Goal: Task Accomplishment & Management: Complete application form

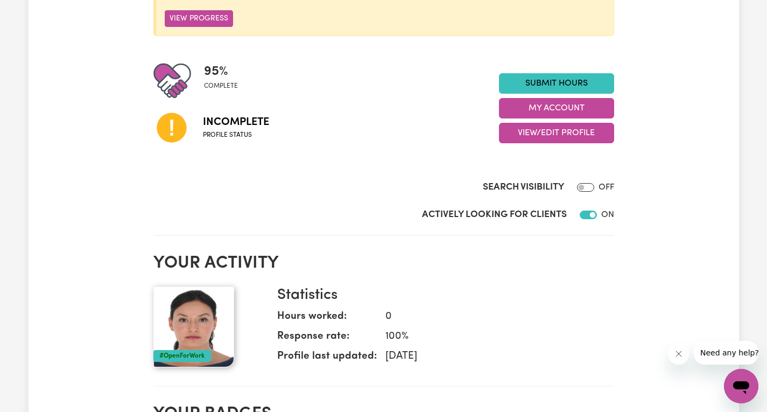
scroll to position [215, 0]
click at [164, 125] on icon at bounding box center [172, 127] width 30 height 30
click at [164, 126] on icon at bounding box center [172, 127] width 30 height 30
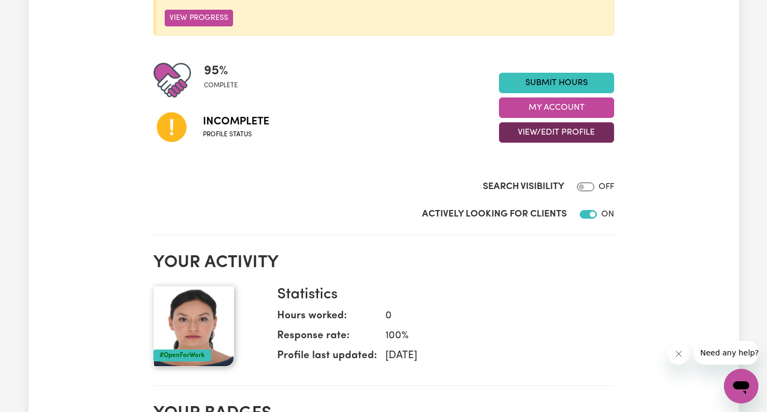
click at [579, 128] on button "View/Edit Profile" at bounding box center [556, 132] width 115 height 20
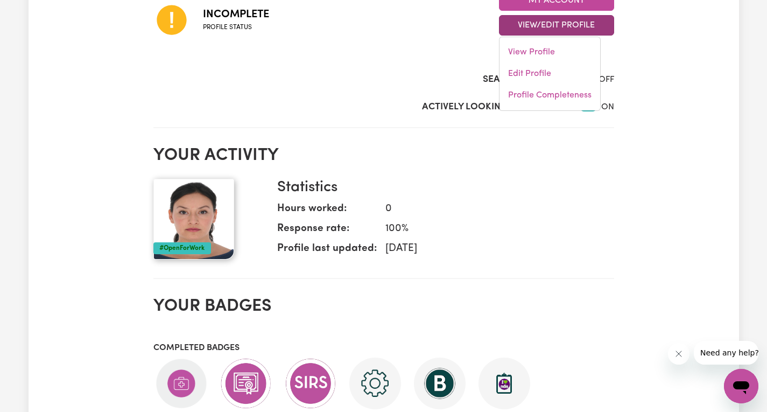
scroll to position [323, 0]
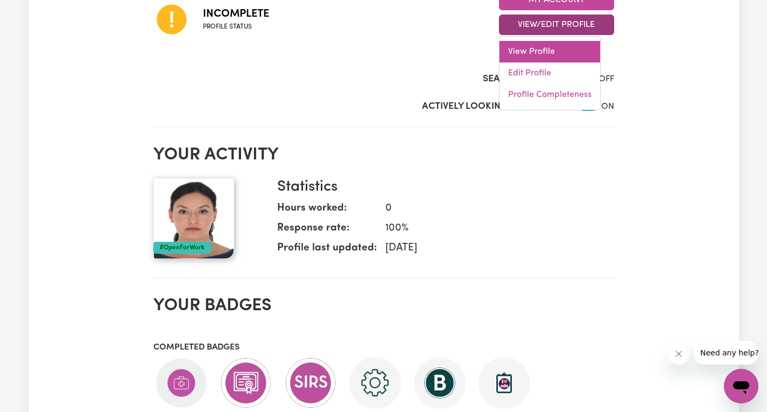
click at [520, 53] on link "View Profile" at bounding box center [549, 52] width 101 height 22
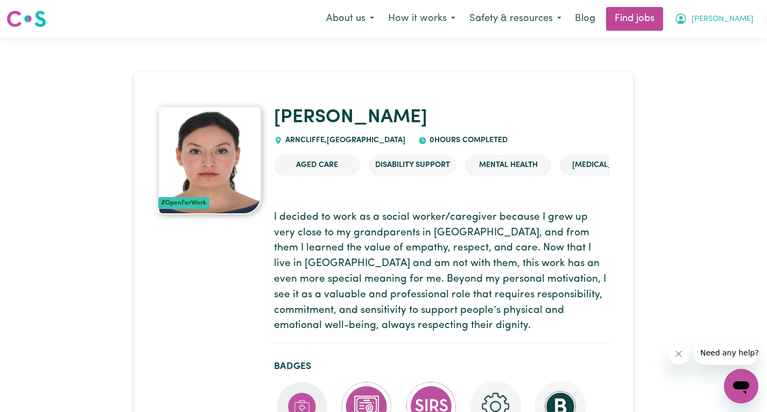
click at [736, 17] on span "[PERSON_NAME]" at bounding box center [723, 19] width 62 height 12
click at [704, 40] on link "My Account" at bounding box center [717, 42] width 85 height 20
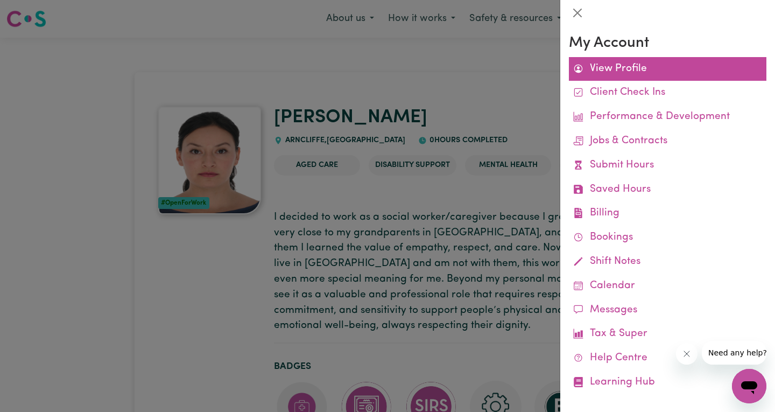
click at [618, 71] on link "View Profile" at bounding box center [668, 69] width 198 height 24
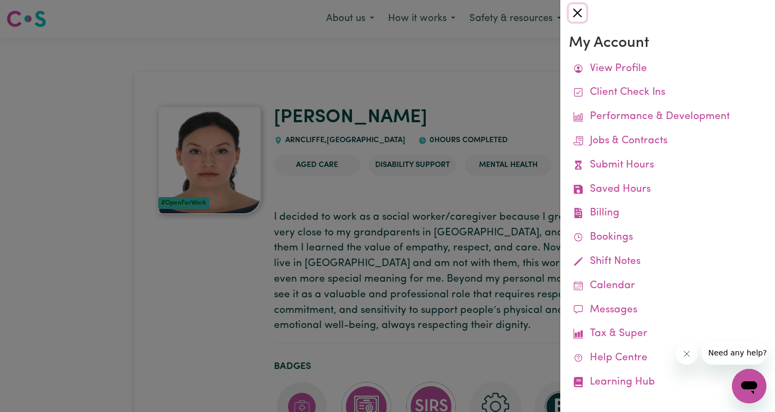
click at [583, 15] on button "Close" at bounding box center [577, 12] width 17 height 17
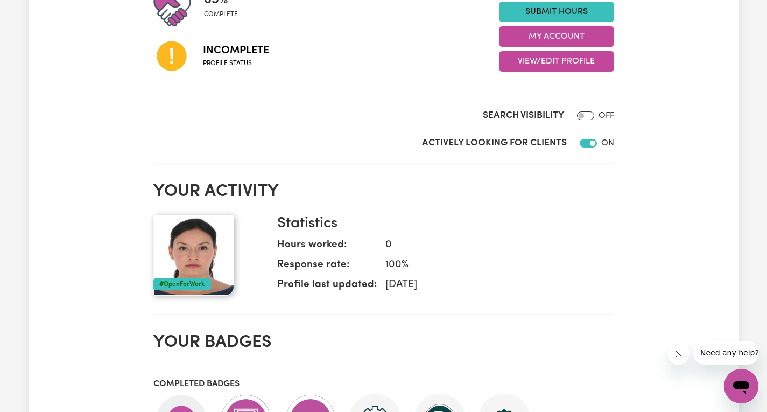
scroll to position [108, 0]
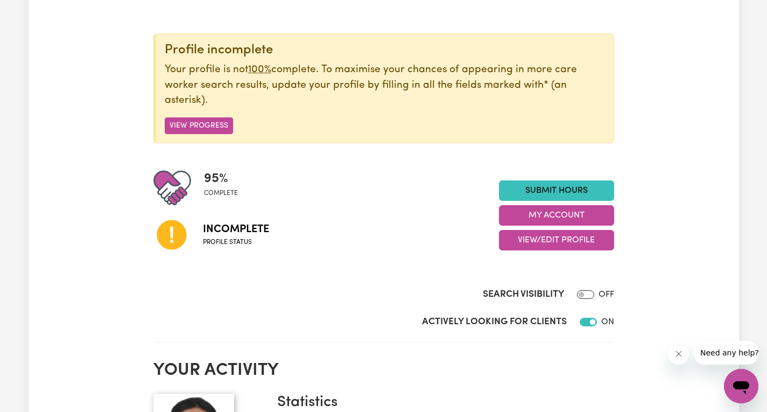
click at [201, 179] on div at bounding box center [178, 188] width 51 height 38
click at [224, 125] on button "View Progress" at bounding box center [199, 125] width 68 height 17
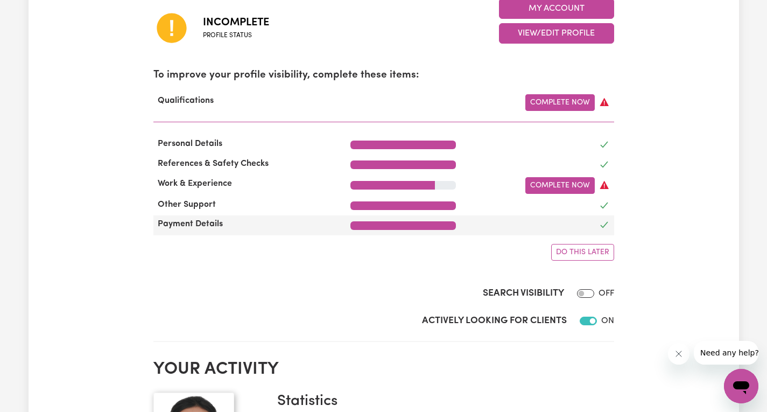
scroll to position [323, 0]
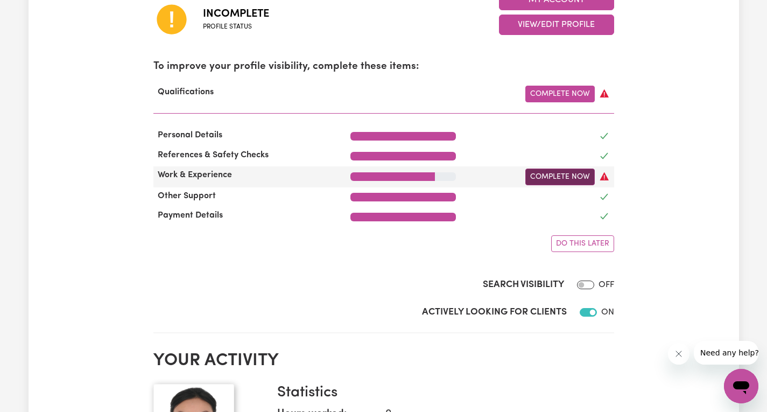
click at [542, 175] on link "Complete Now" at bounding box center [559, 176] width 69 height 17
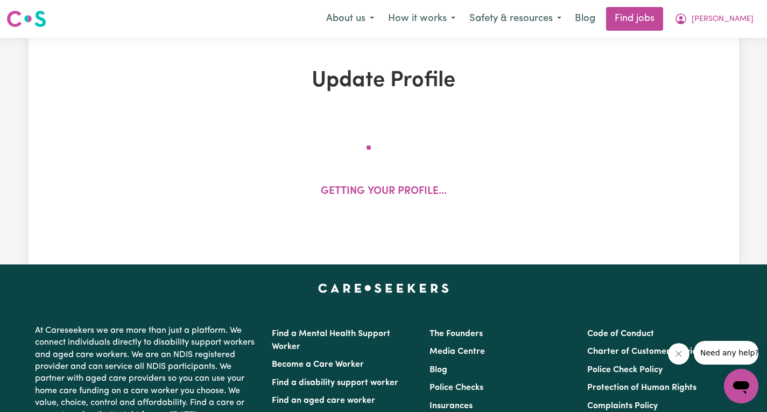
select select "2024"
select select "Certificate III (Individual Support)"
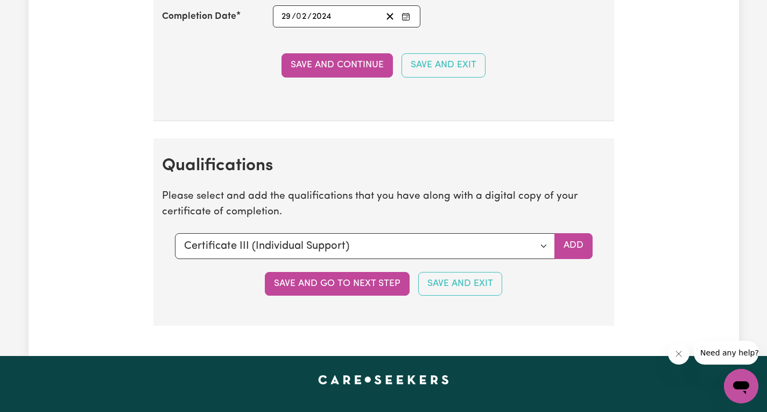
scroll to position [2691, 0]
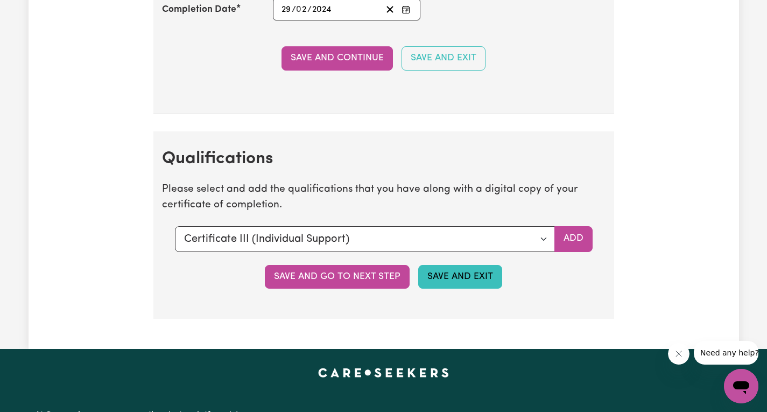
drag, startPoint x: 452, startPoint y: 274, endPoint x: 485, endPoint y: 295, distance: 39.0
click at [453, 273] on button "Save and Exit" at bounding box center [460, 277] width 84 height 24
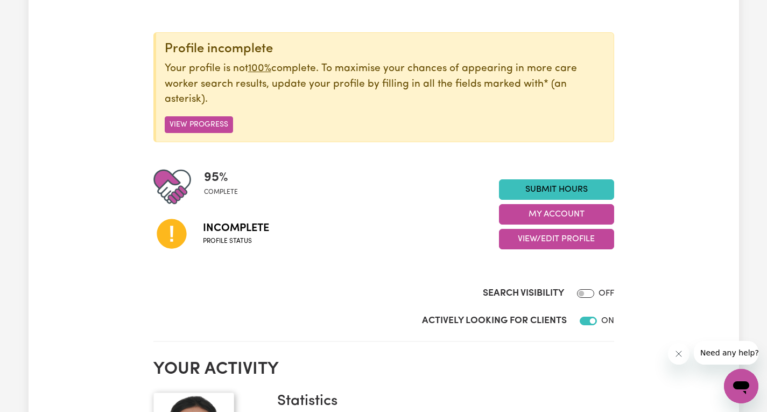
scroll to position [108, 0]
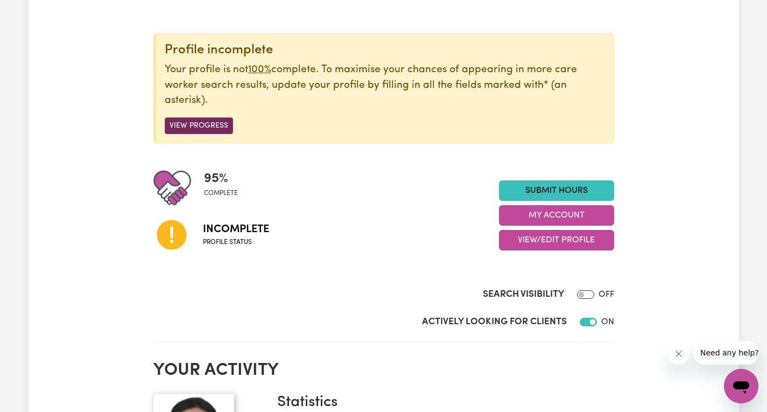
click at [207, 125] on button "View Progress" at bounding box center [199, 125] width 68 height 17
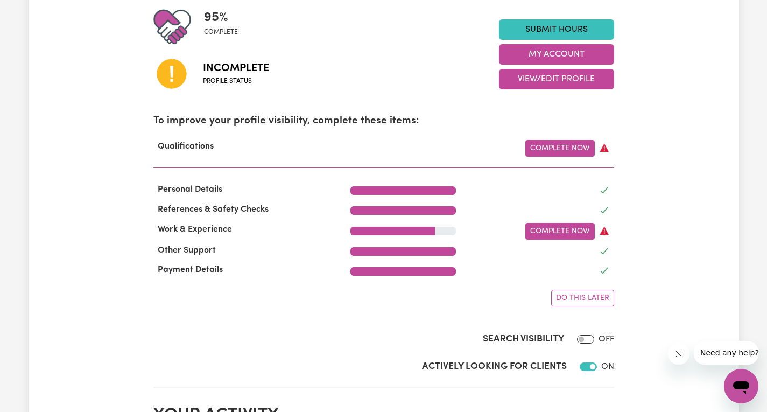
scroll to position [269, 0]
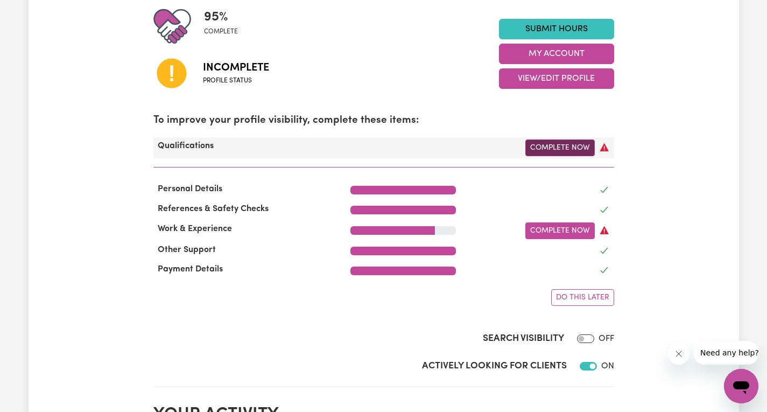
click at [559, 149] on link "Complete Now" at bounding box center [559, 147] width 69 height 17
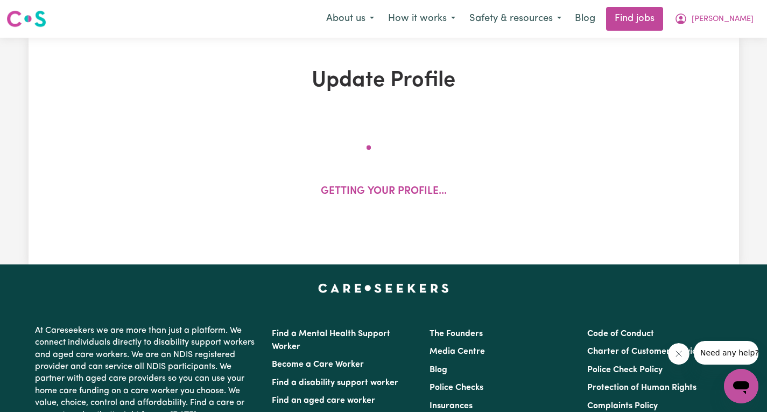
select select "2024"
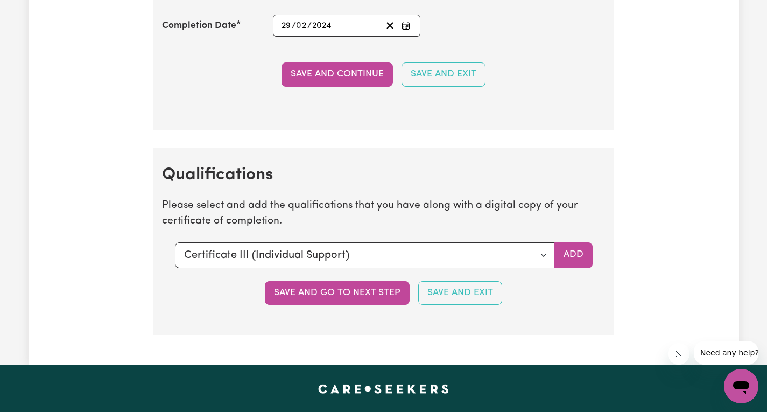
scroll to position [2691, 0]
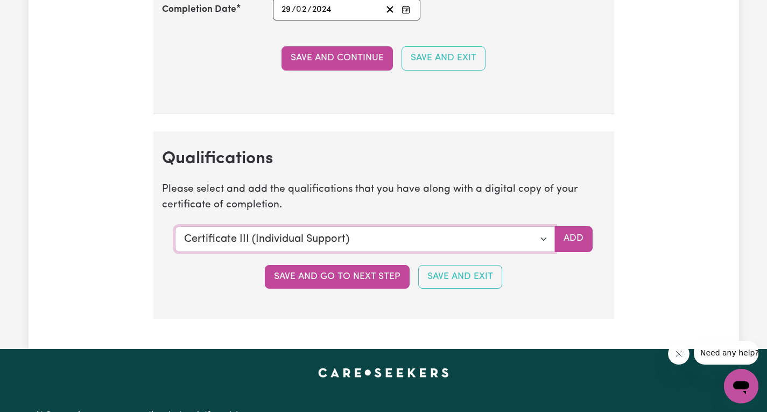
click at [538, 235] on select "Select a qualification to add... Certificate III (Individual Support) Certifica…" at bounding box center [365, 239] width 380 height 26
select select "CPR Course [HLTAID009-12]"
click at [175, 226] on select "Select a qualification to add... Certificate III (Individual Support) Certifica…" at bounding box center [365, 239] width 380 height 26
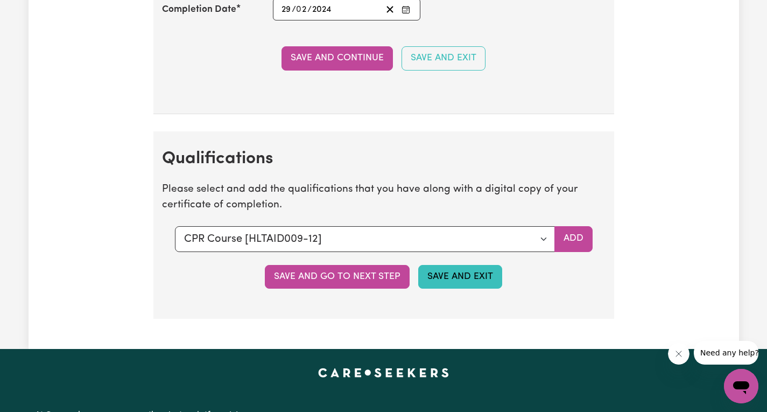
click at [430, 277] on button "Save and Exit" at bounding box center [460, 277] width 84 height 24
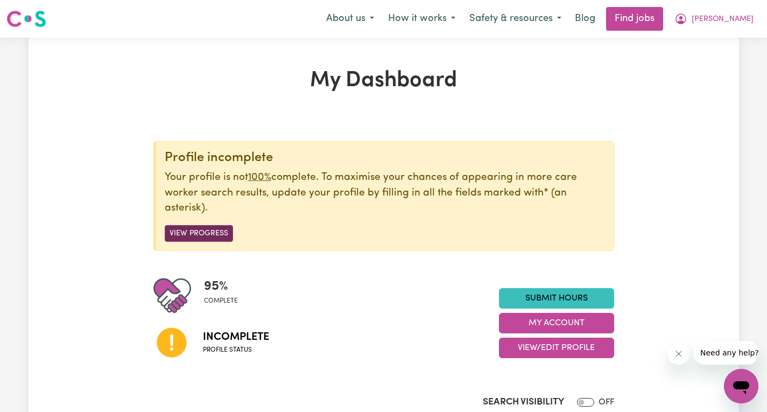
click at [205, 234] on button "View Progress" at bounding box center [199, 233] width 68 height 17
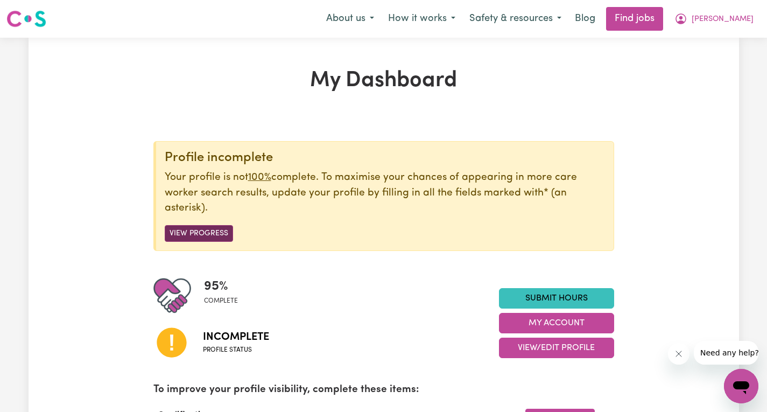
click at [195, 236] on button "View Progress" at bounding box center [199, 233] width 68 height 17
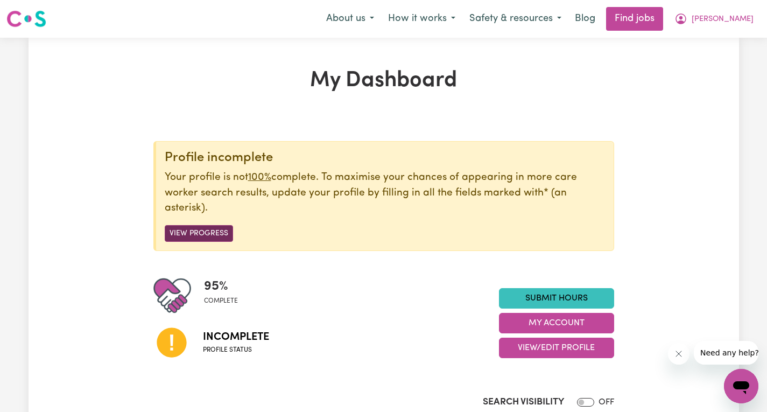
click at [206, 235] on button "View Progress" at bounding box center [199, 233] width 68 height 17
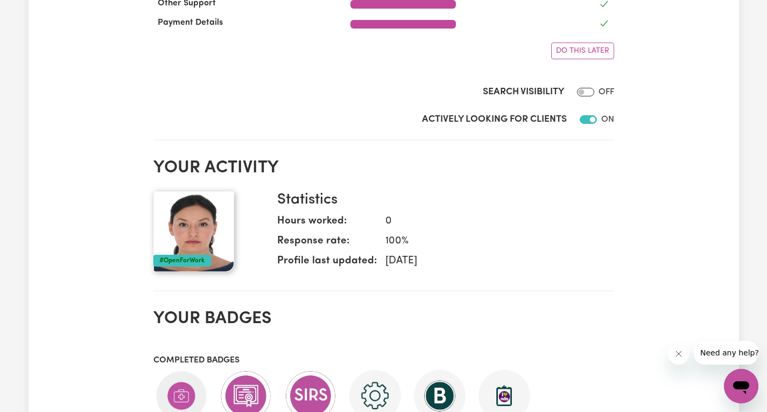
scroll to position [431, 0]
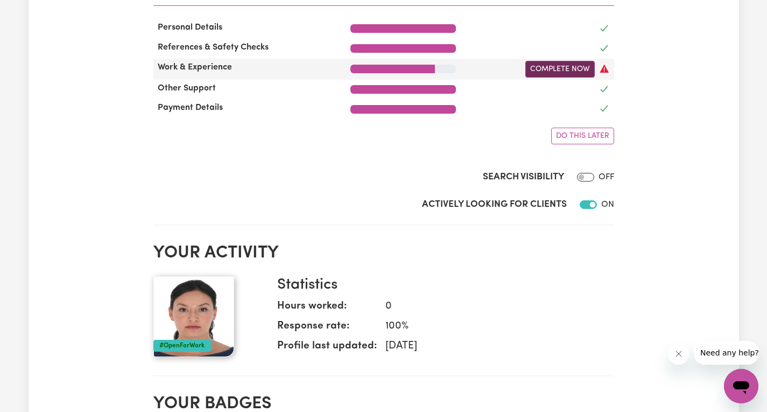
click at [576, 73] on link "Complete Now" at bounding box center [559, 69] width 69 height 17
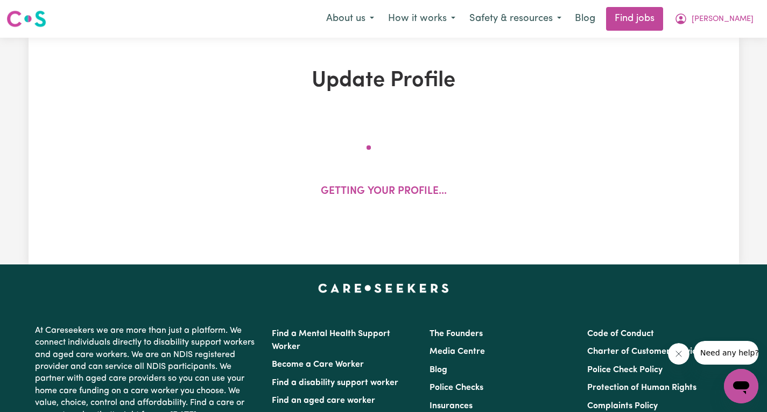
select select "2024"
select select "Certificate III (Individual Support)"
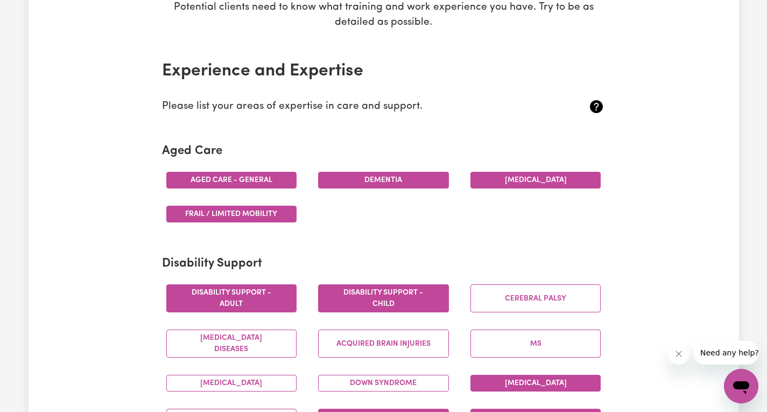
scroll to position [215, 0]
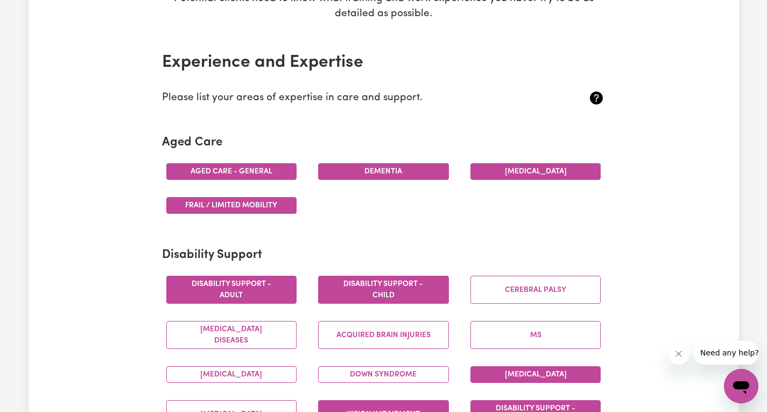
click at [246, 172] on button "Aged care - General" at bounding box center [231, 171] width 131 height 17
click at [217, 170] on button "Aged care - General" at bounding box center [231, 171] width 131 height 17
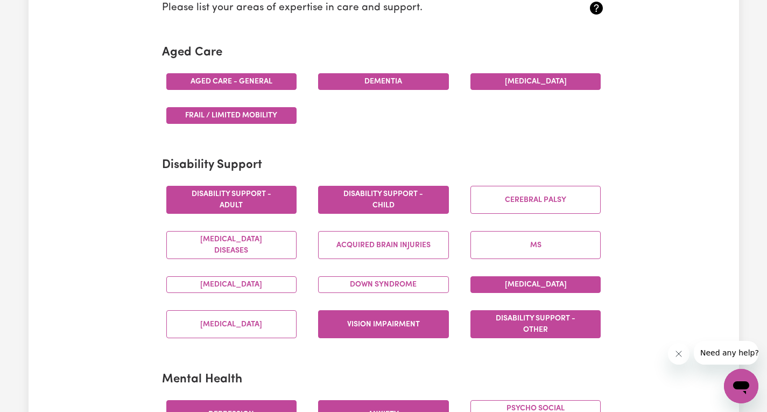
scroll to position [377, 0]
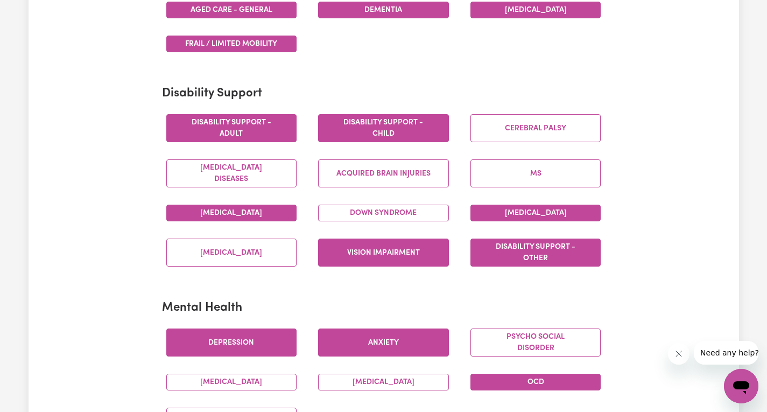
click at [244, 214] on button "[MEDICAL_DATA]" at bounding box center [231, 213] width 131 height 17
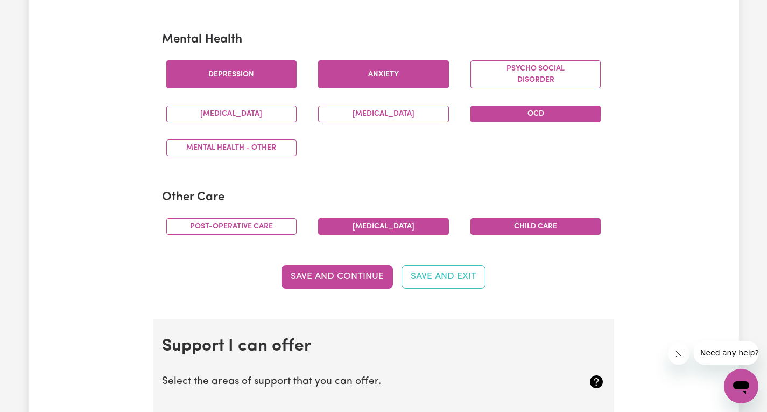
scroll to position [646, 0]
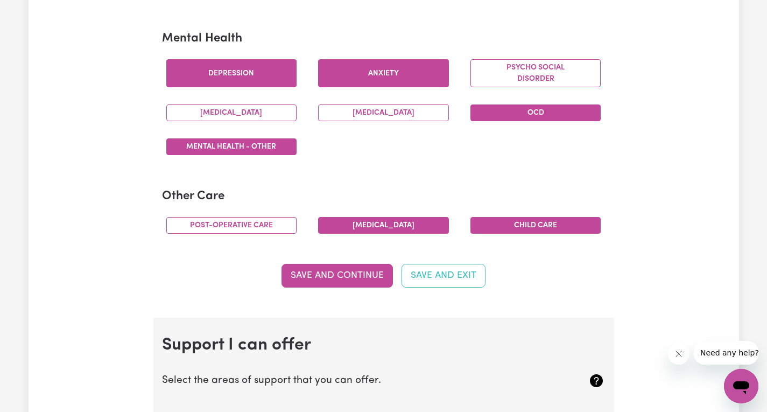
click at [274, 138] on button "Mental Health - Other" at bounding box center [231, 146] width 131 height 17
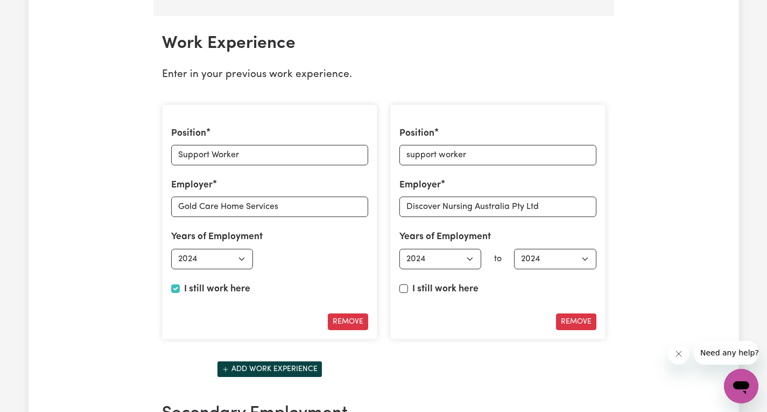
scroll to position [1507, 0]
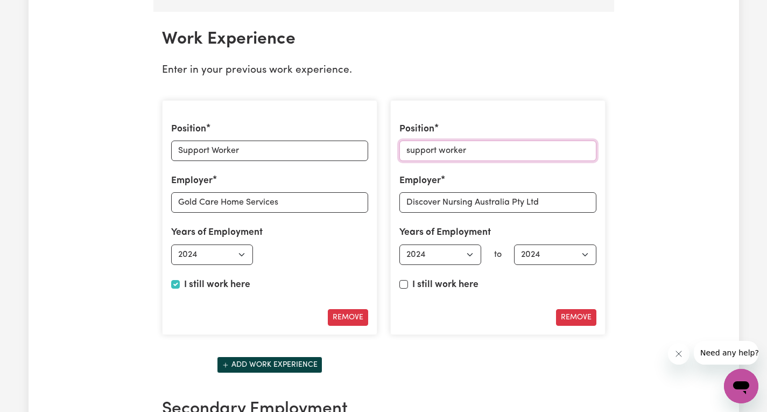
click at [410, 151] on input "support worker" at bounding box center [497, 150] width 197 height 20
drag, startPoint x: 446, startPoint y: 150, endPoint x: 430, endPoint y: 153, distance: 16.4
click at [445, 150] on input "Support worker" at bounding box center [497, 150] width 197 height 20
type input "Support Worker"
click at [659, 102] on div "Update Profile 1 2 3 4 5 Step 3 : Your Work and Experience Potential clients ne…" at bounding box center [384, 32] width 710 height 2942
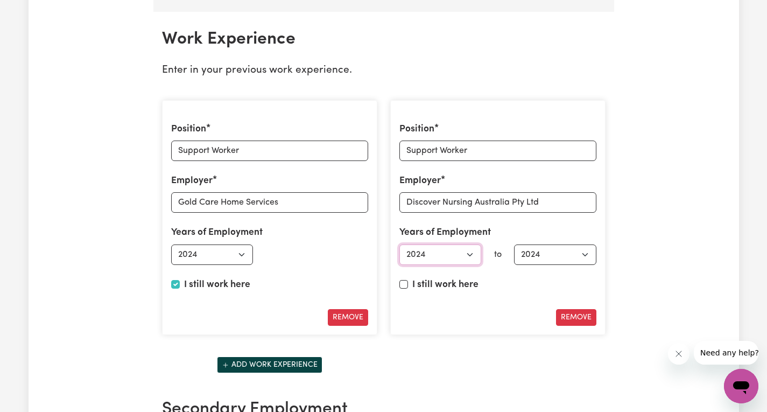
click at [474, 252] on select "Select start year [DATE] 1952 1953 1954 1955 1956 1957 1958 1959 1960 1961 1962…" at bounding box center [440, 254] width 82 height 20
click at [399, 244] on select "Select start year [DATE] 1952 1953 1954 1955 1956 1957 1958 1959 1960 1961 1962…" at bounding box center [440, 254] width 82 height 20
click at [576, 250] on select "Select end year [DATE] 1952 1953 1954 1955 1956 1957 1958 1959 1960 1961 1962 1…" at bounding box center [555, 254] width 82 height 20
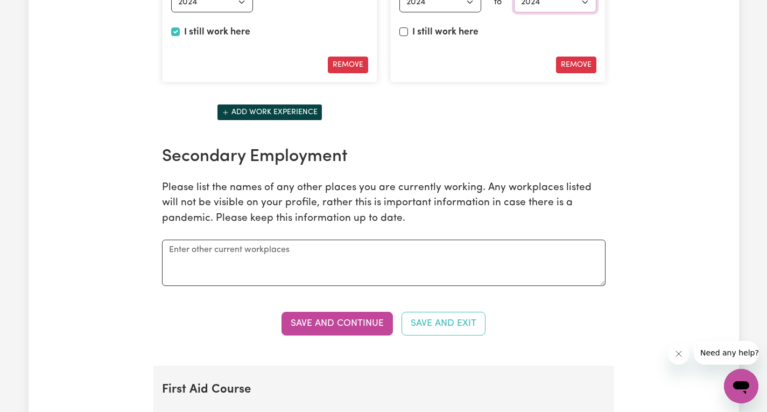
scroll to position [1776, 0]
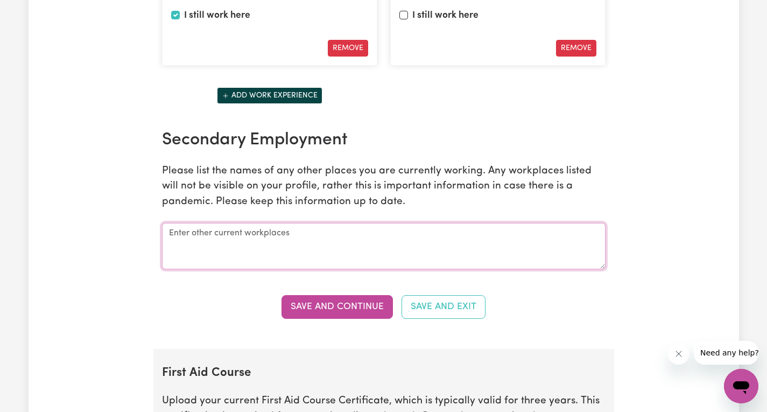
click at [248, 240] on textarea at bounding box center [384, 246] width 444 height 46
type textarea "N/A"
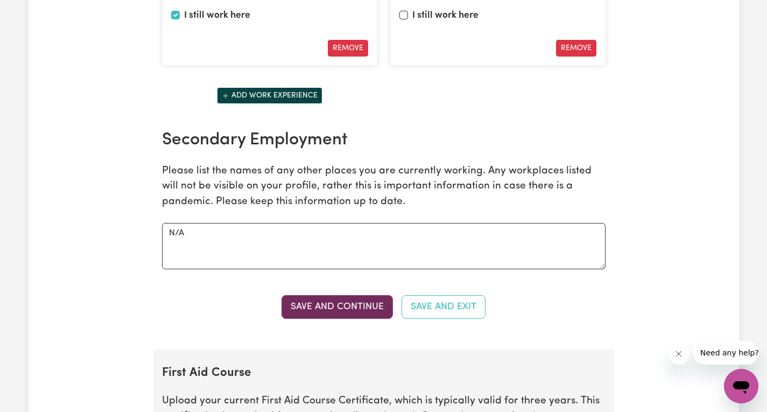
click at [358, 311] on button "Save and Continue" at bounding box center [337, 307] width 111 height 24
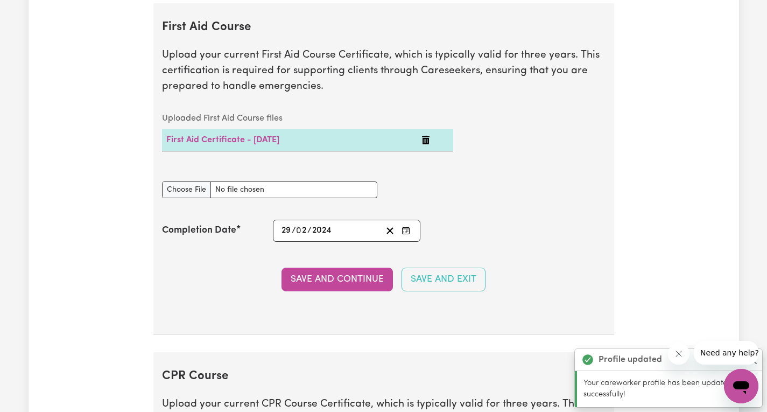
scroll to position [2126, 0]
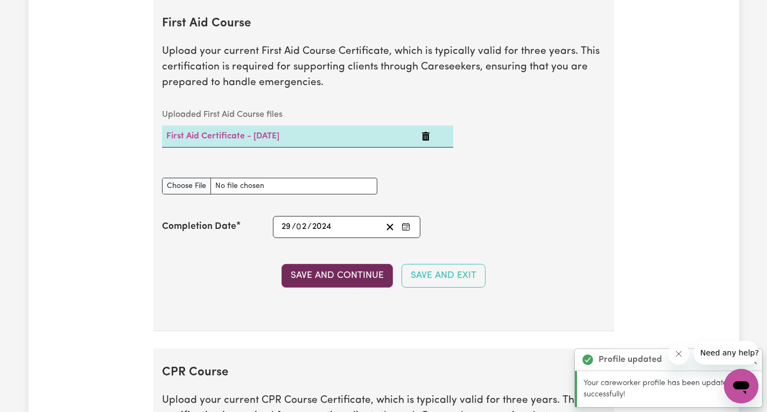
click at [353, 279] on button "Save and Continue" at bounding box center [337, 276] width 111 height 24
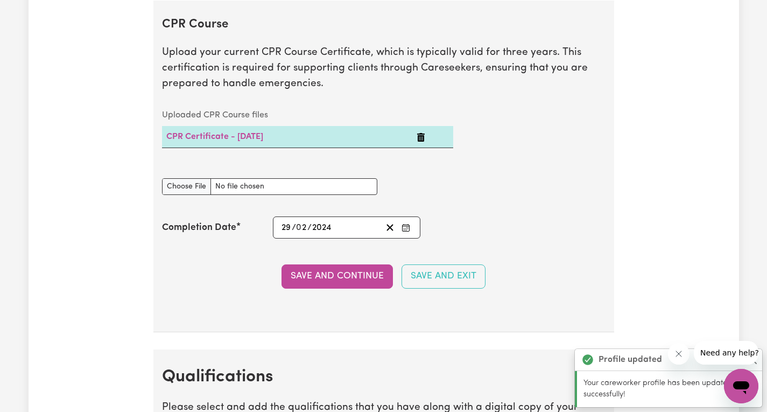
scroll to position [2474, 0]
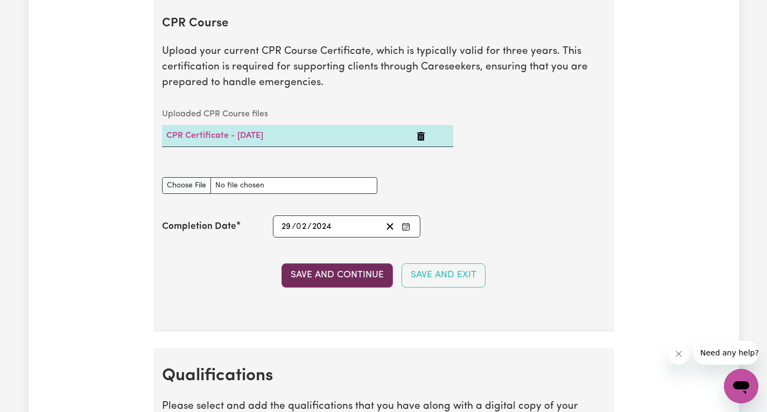
click at [353, 275] on button "Save and Continue" at bounding box center [337, 275] width 111 height 24
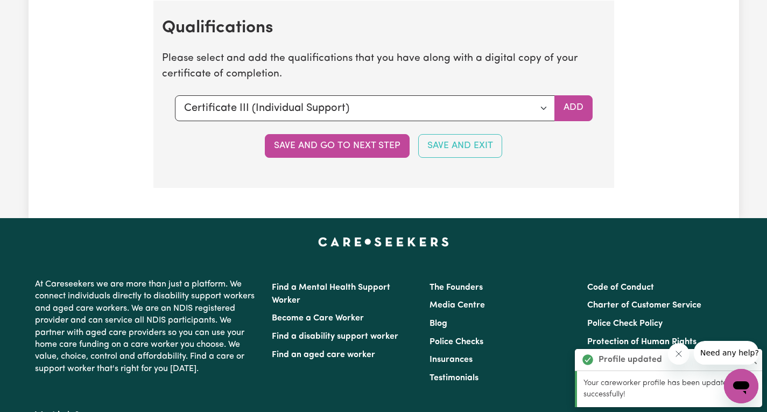
scroll to position [2823, 0]
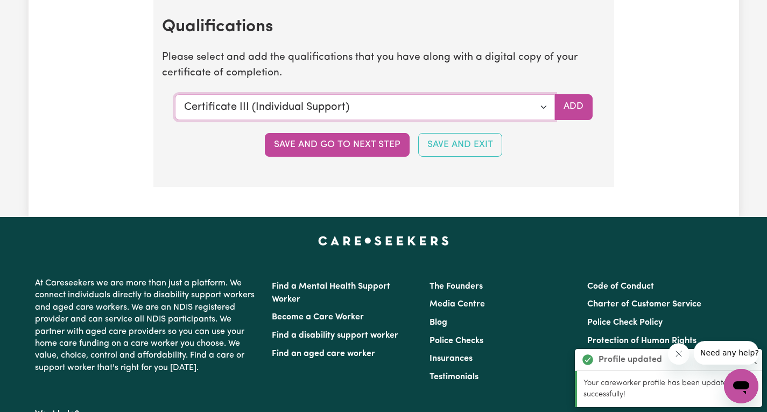
click at [538, 105] on select "Select a qualification to add... Certificate III (Individual Support) Certifica…" at bounding box center [365, 107] width 380 height 26
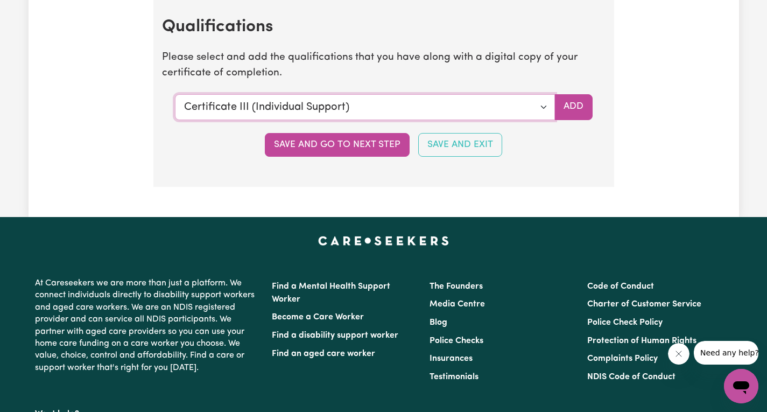
select select "CPR Course [HLTAID009-12]"
click at [175, 94] on select "Select a qualification to add... Certificate III (Individual Support) Certifica…" at bounding box center [365, 107] width 380 height 26
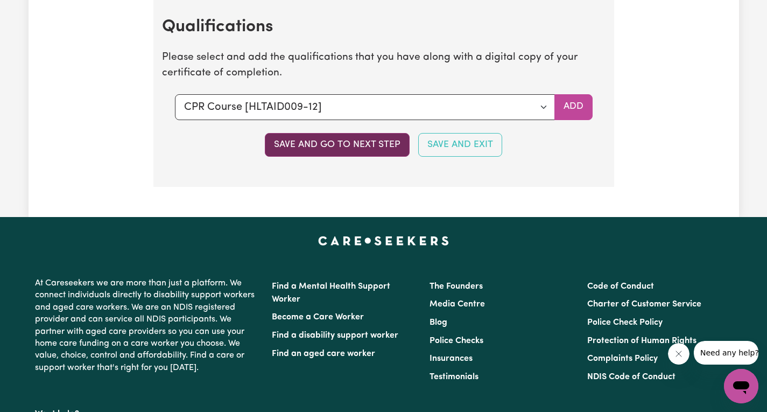
click at [319, 145] on button "Save and go to next step" at bounding box center [337, 145] width 145 height 24
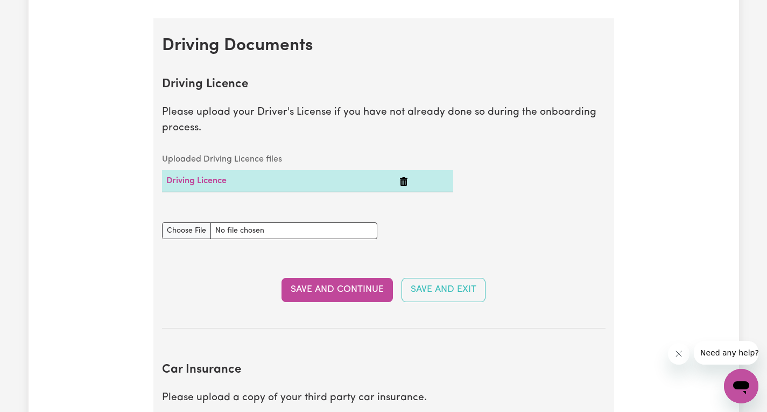
scroll to position [0, 0]
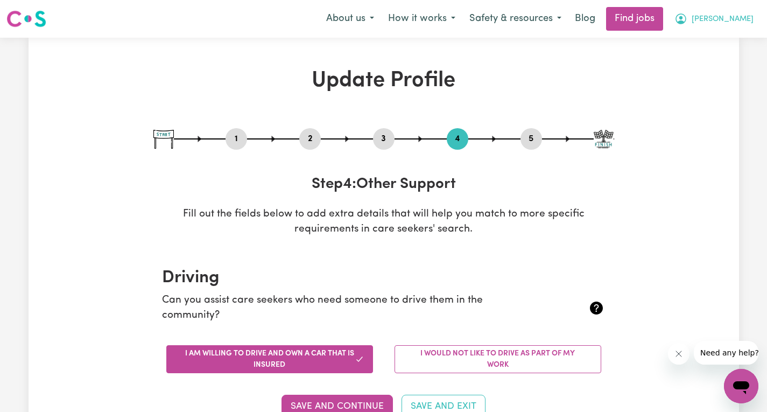
click at [755, 19] on button "[PERSON_NAME]" at bounding box center [713, 19] width 93 height 23
click at [710, 45] on link "My Account" at bounding box center [717, 42] width 85 height 20
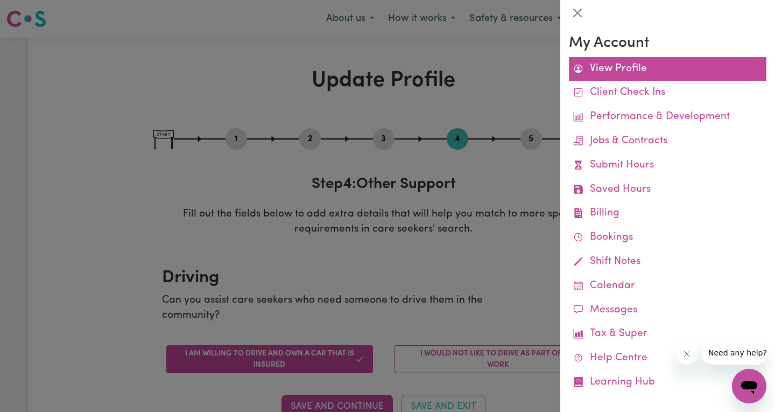
click at [606, 64] on link "View Profile" at bounding box center [668, 69] width 198 height 24
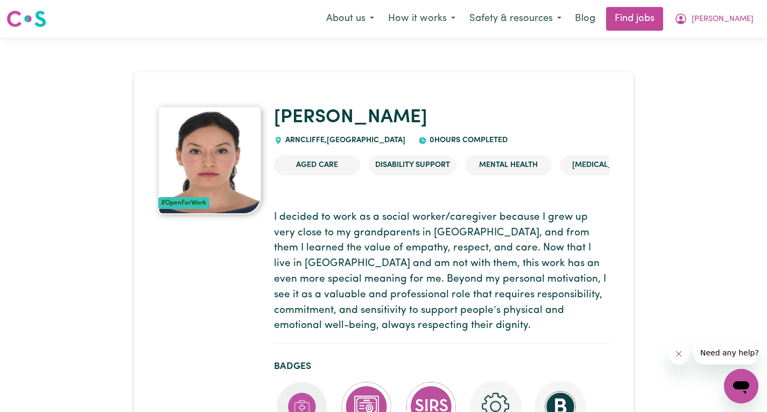
click at [205, 124] on img at bounding box center [209, 161] width 103 height 108
click at [552, 16] on button "Safety & resources" at bounding box center [515, 19] width 106 height 23
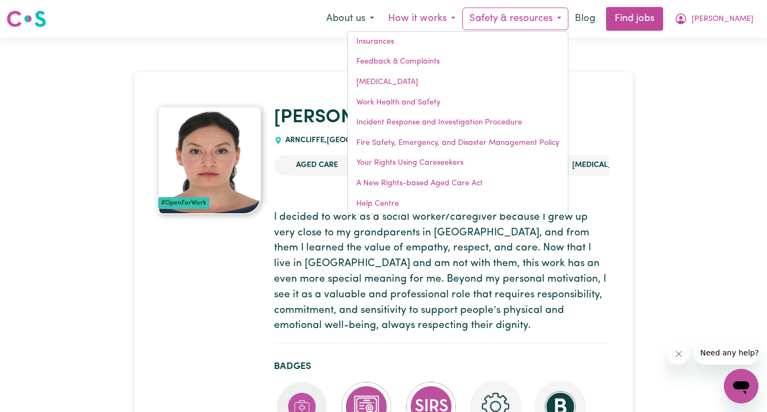
click at [462, 19] on button "How it works" at bounding box center [421, 19] width 81 height 23
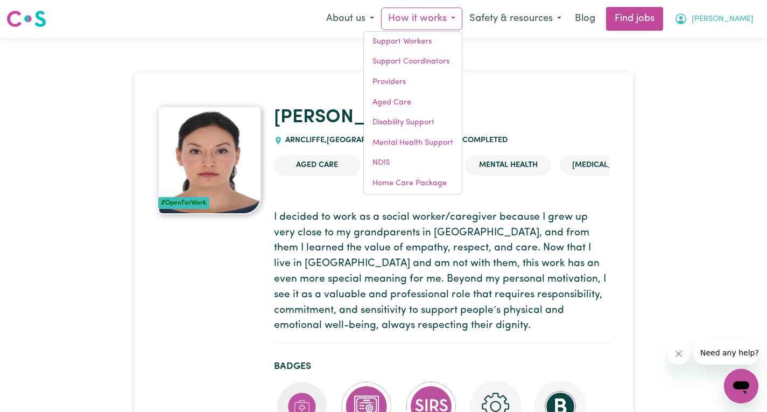
click at [687, 20] on icon "My Account" at bounding box center [680, 18] width 13 height 13
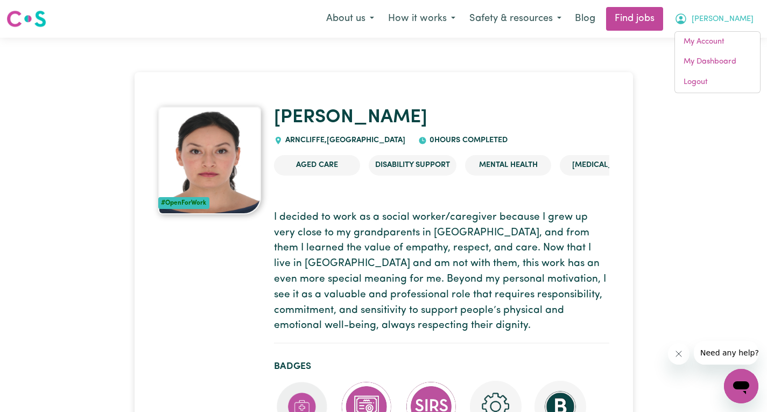
click at [656, 23] on link "Find jobs" at bounding box center [634, 19] width 57 height 24
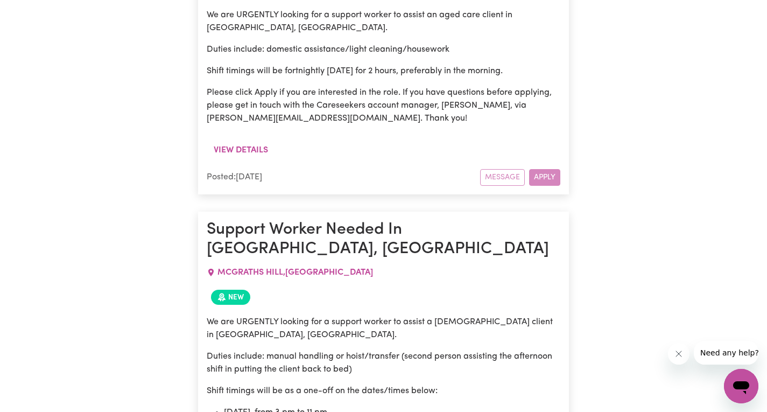
scroll to position [2439, 0]
